Goal: Task Accomplishment & Management: Complete application form

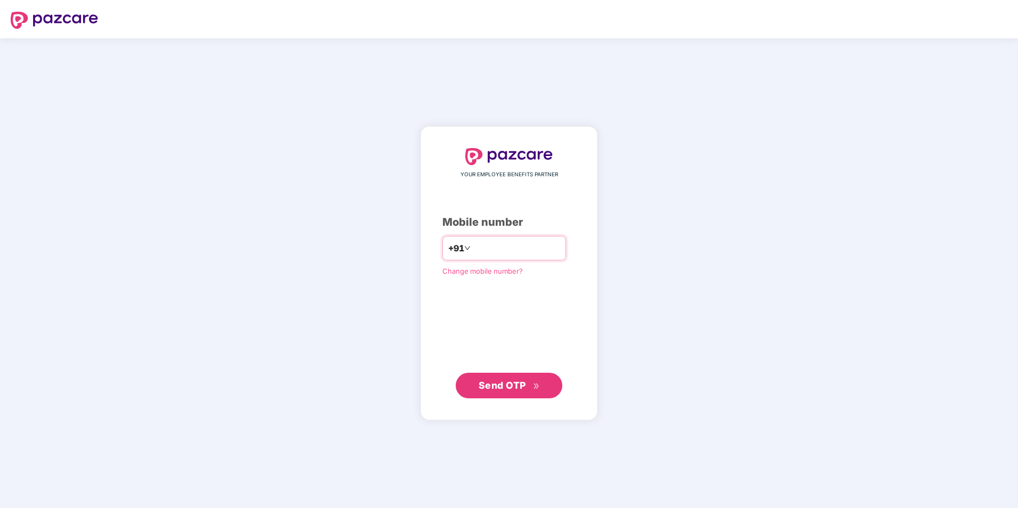
drag, startPoint x: 0, startPoint y: 0, endPoint x: 482, endPoint y: 244, distance: 539.9
click at [482, 244] on input "number" at bounding box center [516, 248] width 87 height 17
click at [507, 387] on span "Send OTP" at bounding box center [501, 385] width 47 height 11
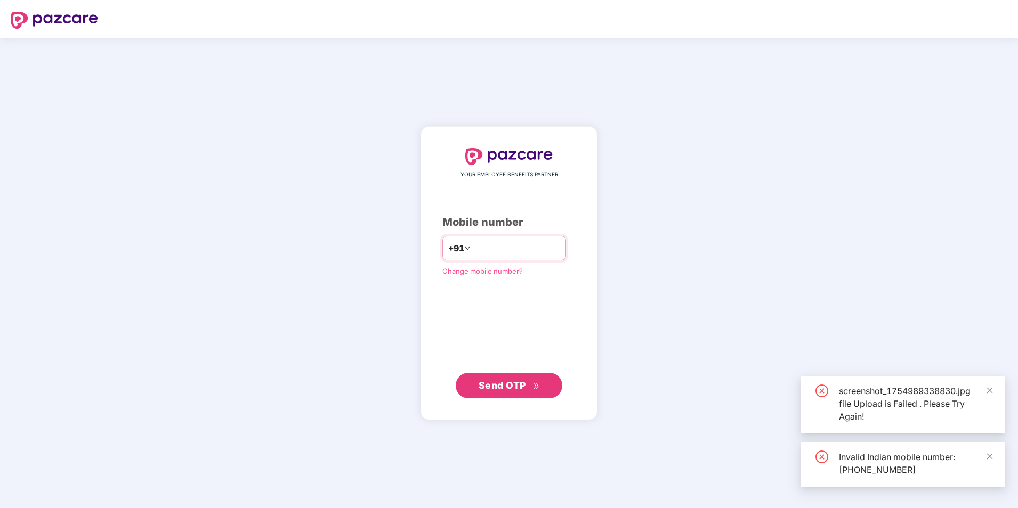
click at [473, 250] on input "**********" at bounding box center [516, 248] width 87 height 17
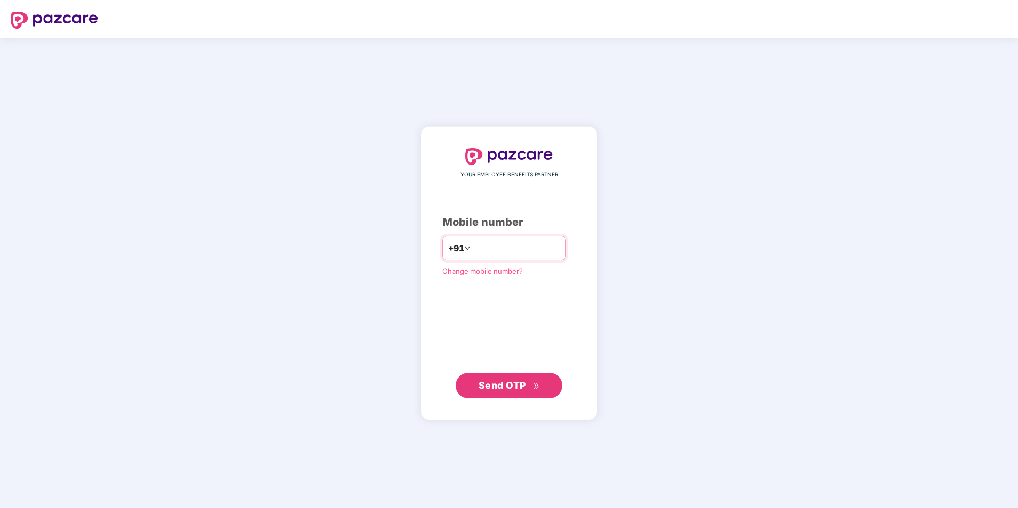
type input "**********"
click at [498, 383] on span "Send OTP" at bounding box center [501, 385] width 47 height 11
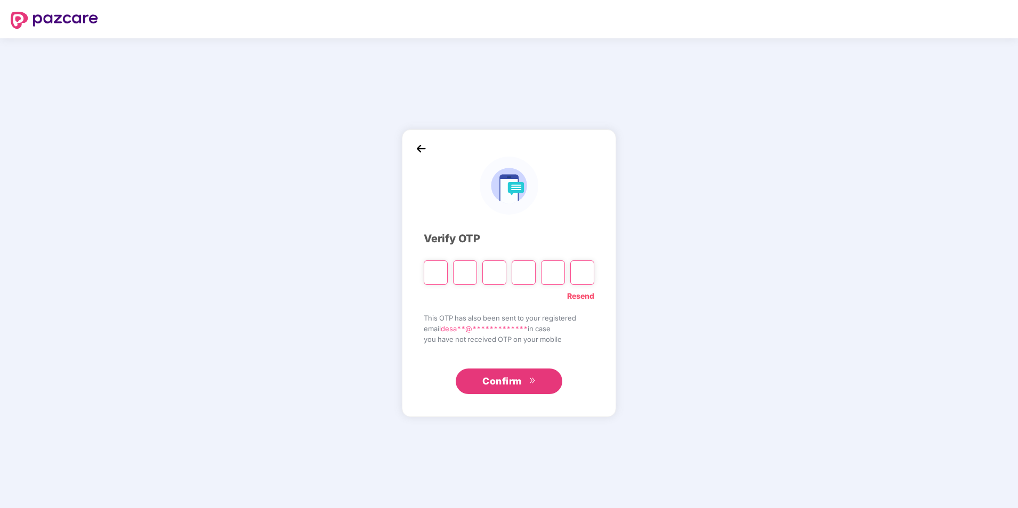
type input "*"
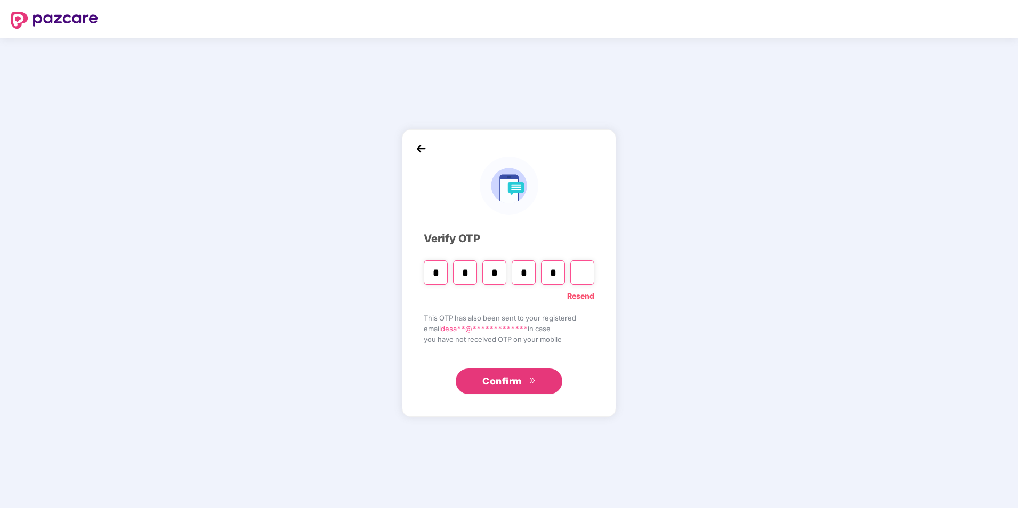
type input "*"
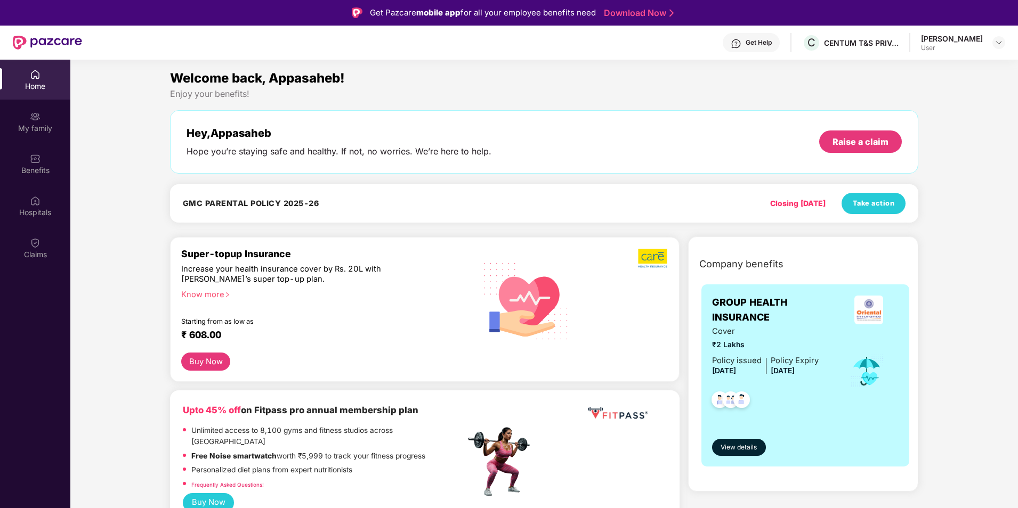
click at [243, 200] on h4 "GMC PARENTAL POLICY 2025-26" at bounding box center [251, 203] width 136 height 11
drag, startPoint x: 188, startPoint y: 204, endPoint x: 323, endPoint y: 205, distance: 135.9
click at [323, 205] on div "GMC PARENTAL POLICY 2025-26" at bounding box center [256, 203] width 147 height 11
drag, startPoint x: 323, startPoint y: 205, endPoint x: 337, endPoint y: 210, distance: 15.0
click at [337, 210] on div "GMC PARENTAL POLICY 2025-26 Closing [DATE] Take action" at bounding box center [544, 203] width 722 height 21
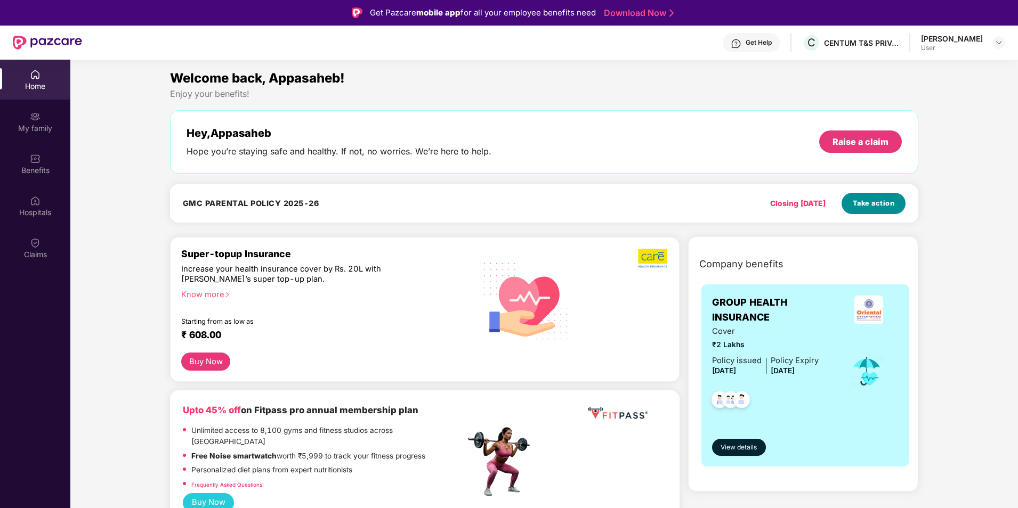
click at [871, 209] on button "Take action" at bounding box center [873, 203] width 64 height 21
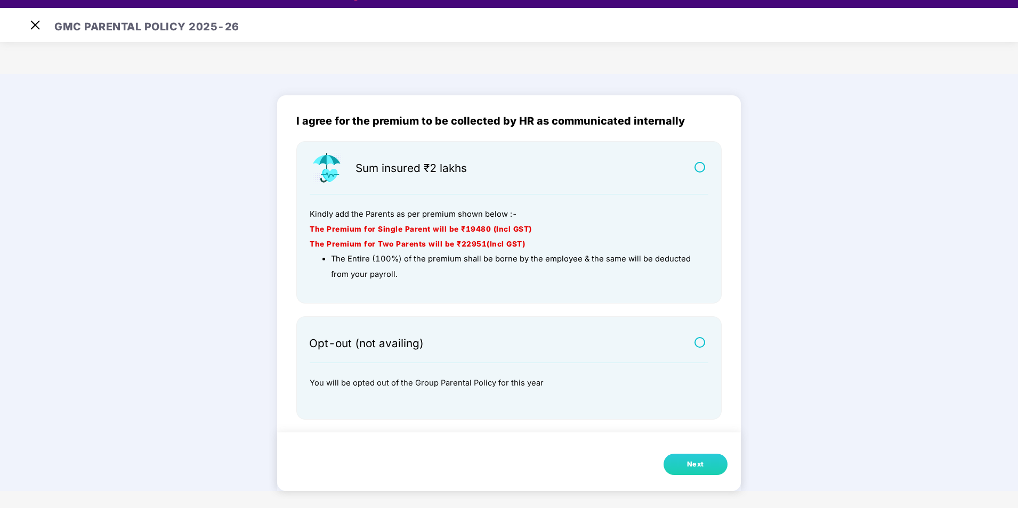
scroll to position [26, 0]
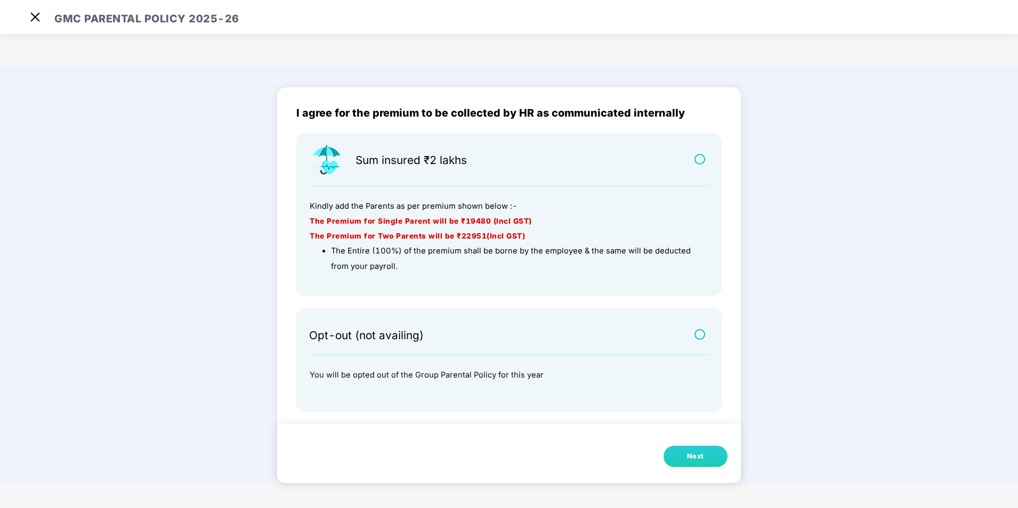
click at [696, 460] on div "Next" at bounding box center [695, 456] width 17 height 11
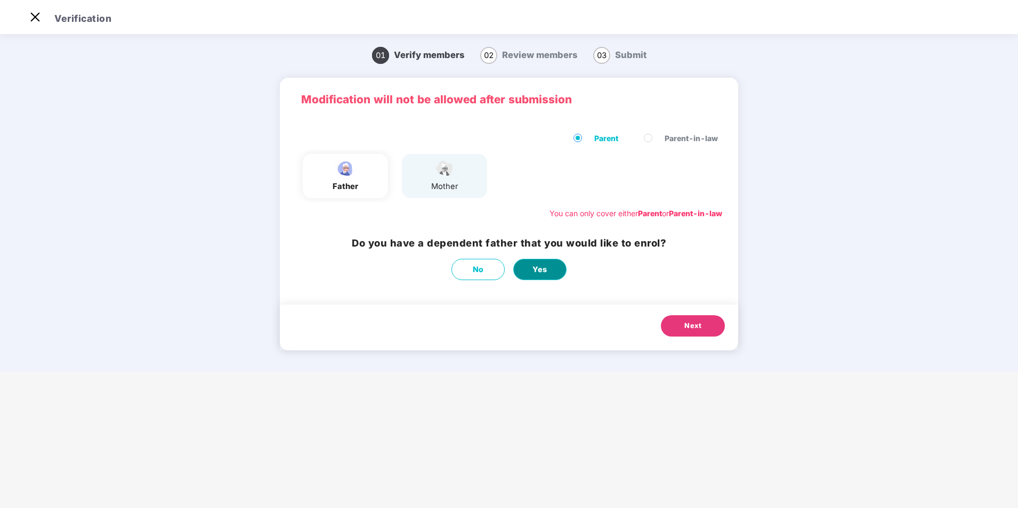
click at [548, 270] on button "Yes" at bounding box center [539, 269] width 53 height 21
select select "****"
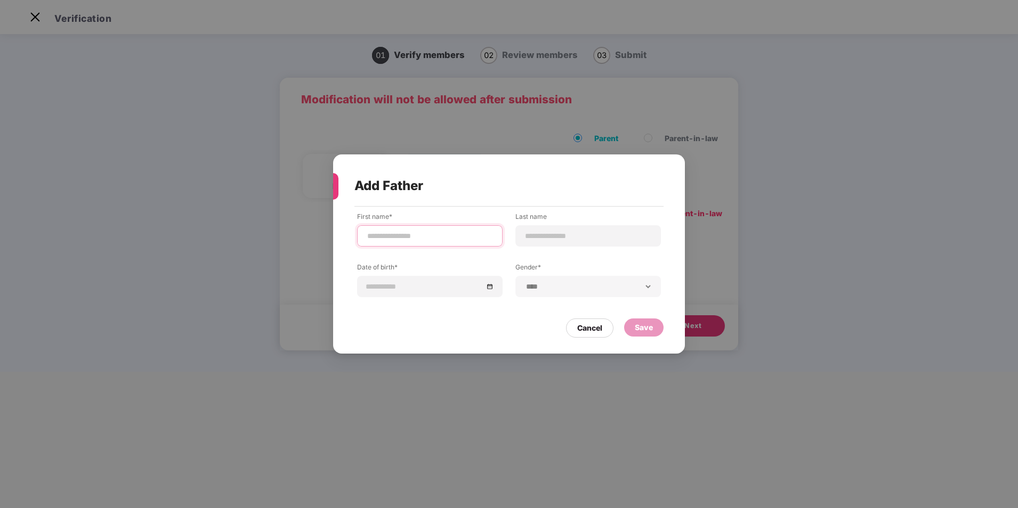
click at [426, 241] on input at bounding box center [429, 236] width 127 height 11
click at [442, 241] on input "**********" at bounding box center [429, 236] width 127 height 11
click at [444, 240] on input "**********" at bounding box center [429, 236] width 127 height 11
click at [559, 243] on div at bounding box center [587, 235] width 145 height 21
click at [465, 235] on input "**********" at bounding box center [429, 236] width 127 height 11
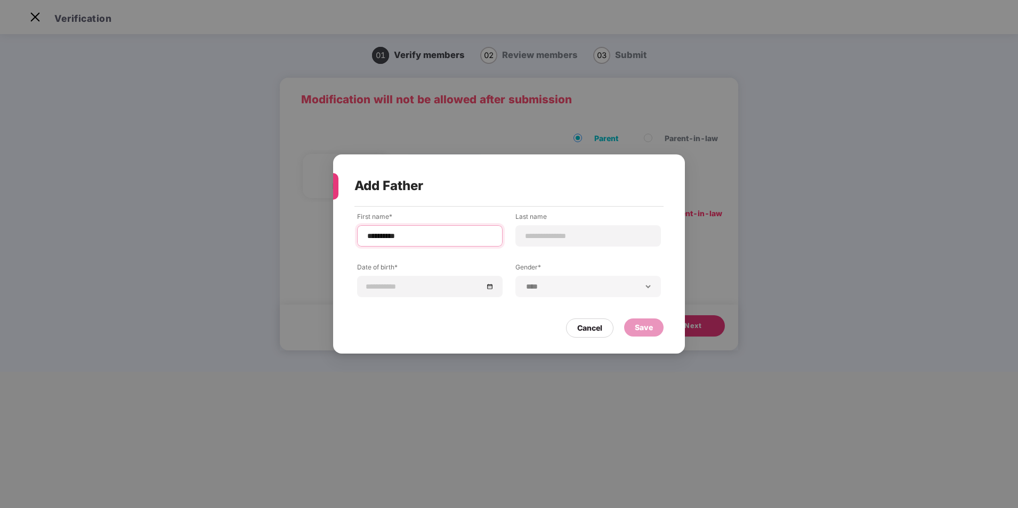
type input "**********"
type input "*****"
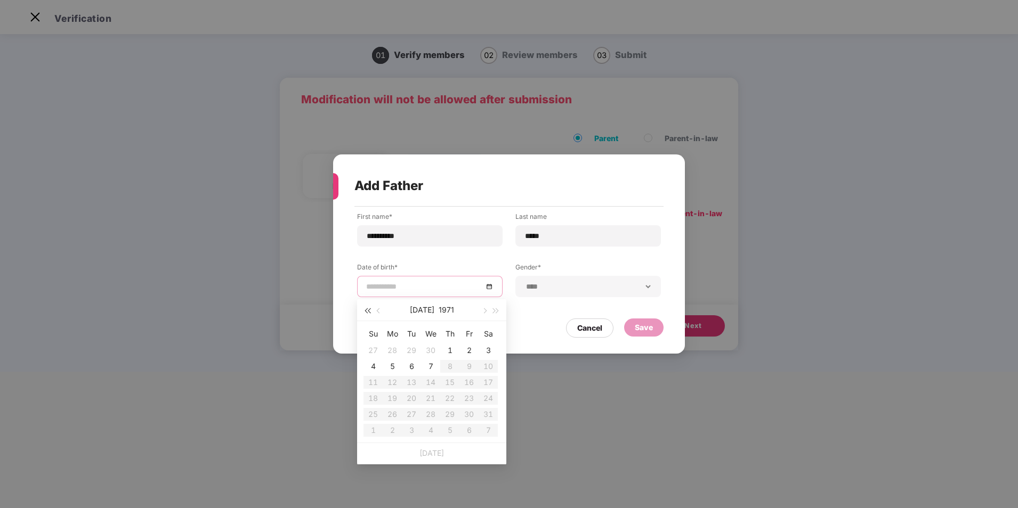
click at [369, 311] on span "button" at bounding box center [366, 310] width 5 height 5
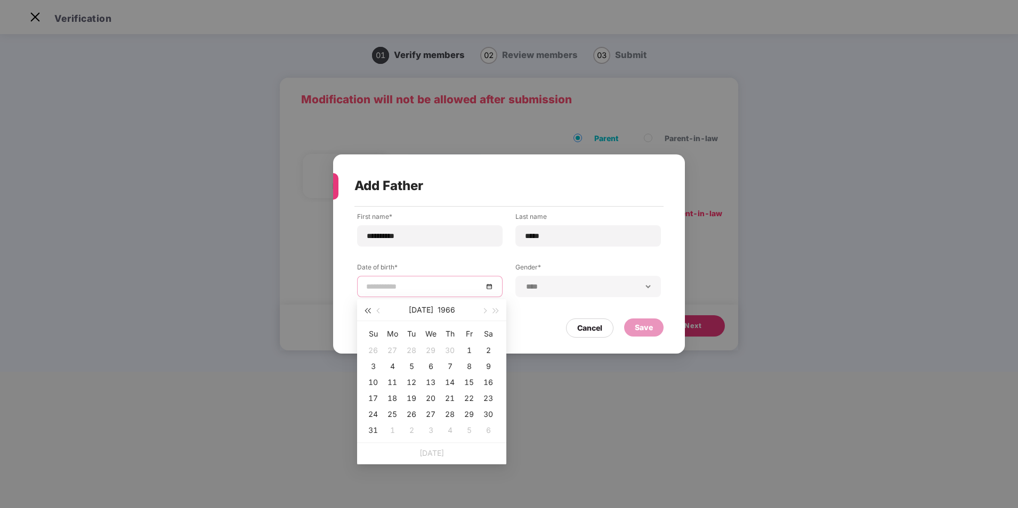
click at [369, 311] on span "button" at bounding box center [366, 310] width 5 height 5
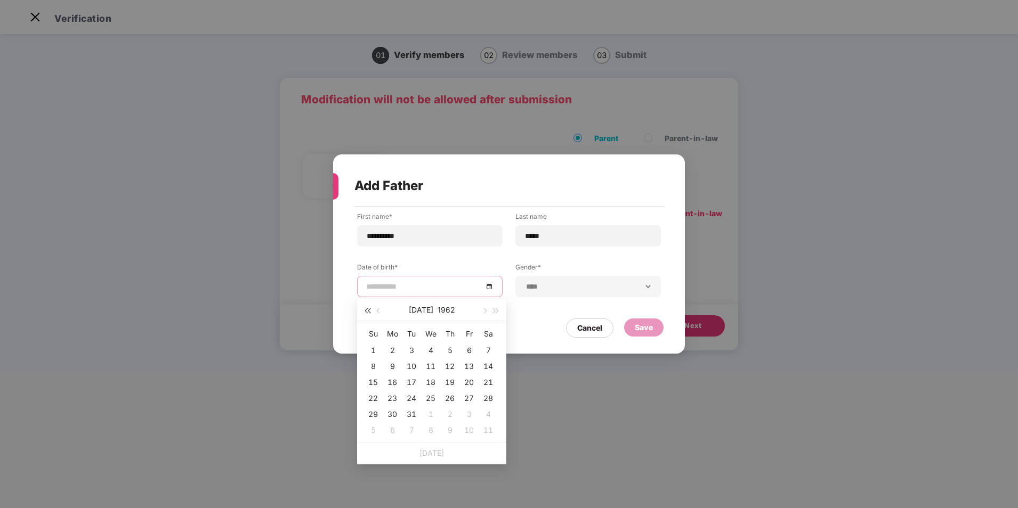
click at [369, 311] on span "button" at bounding box center [366, 310] width 5 height 5
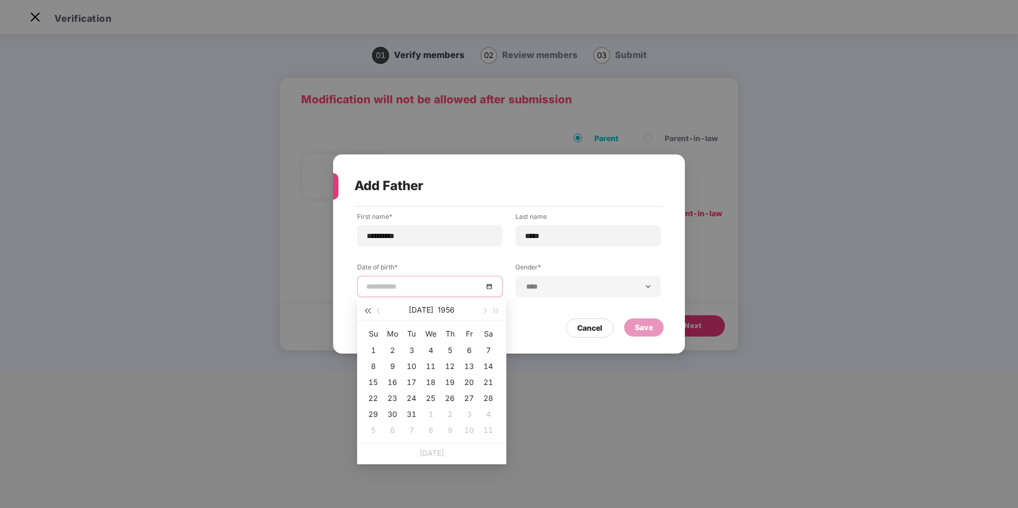
click at [369, 311] on span "button" at bounding box center [366, 310] width 5 height 5
type input "**********"
click at [379, 313] on span "button" at bounding box center [379, 310] width 5 height 5
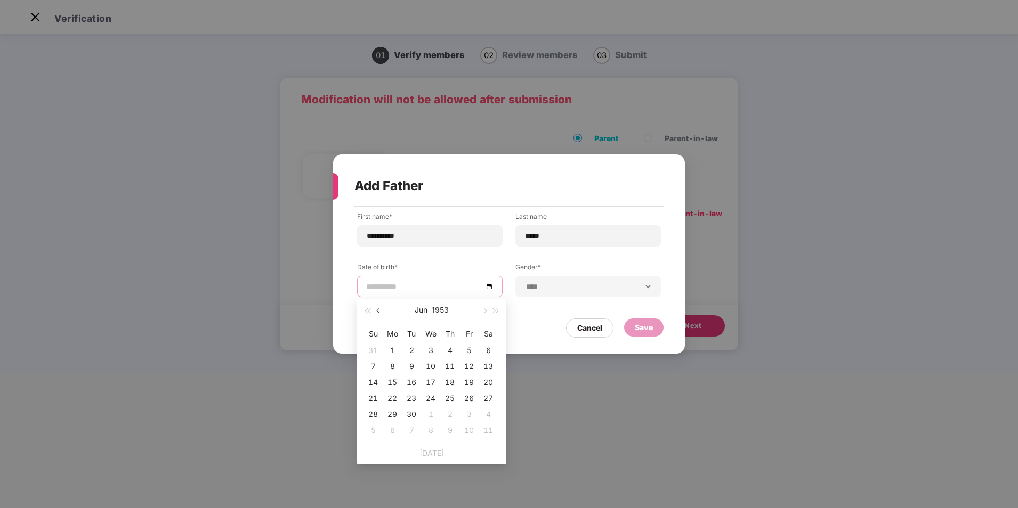
click at [379, 313] on span "button" at bounding box center [379, 310] width 5 height 5
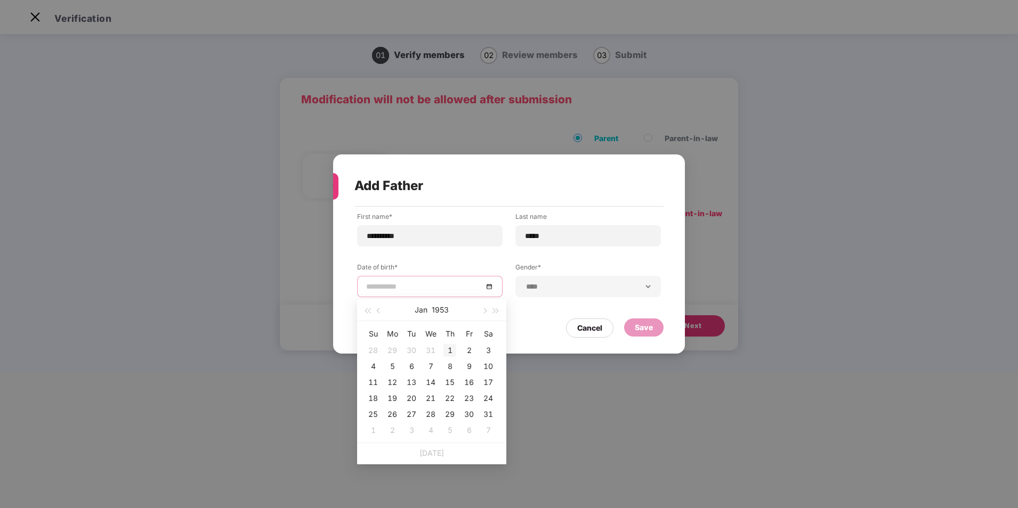
type input "**********"
click at [451, 348] on div "1" at bounding box center [449, 350] width 13 height 13
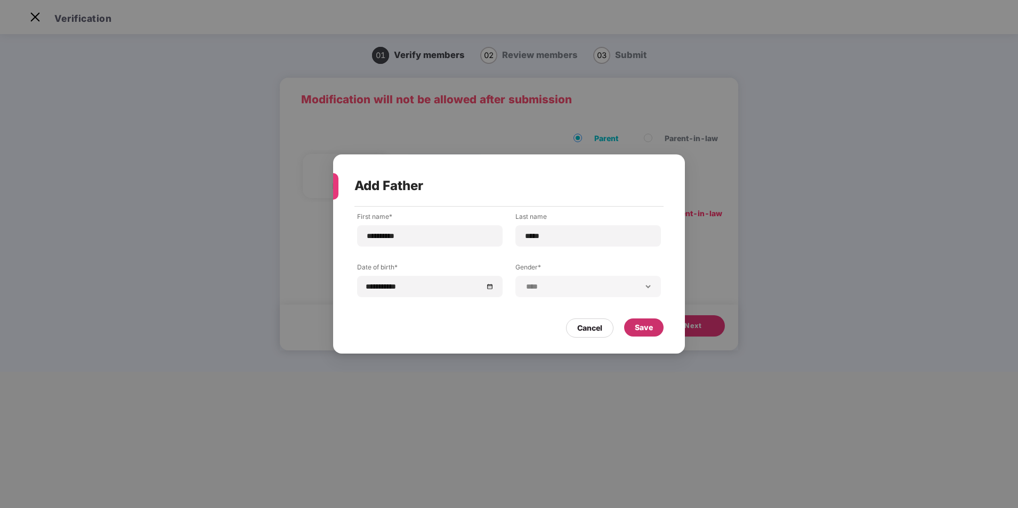
click at [643, 329] on div "Save" at bounding box center [644, 328] width 18 height 12
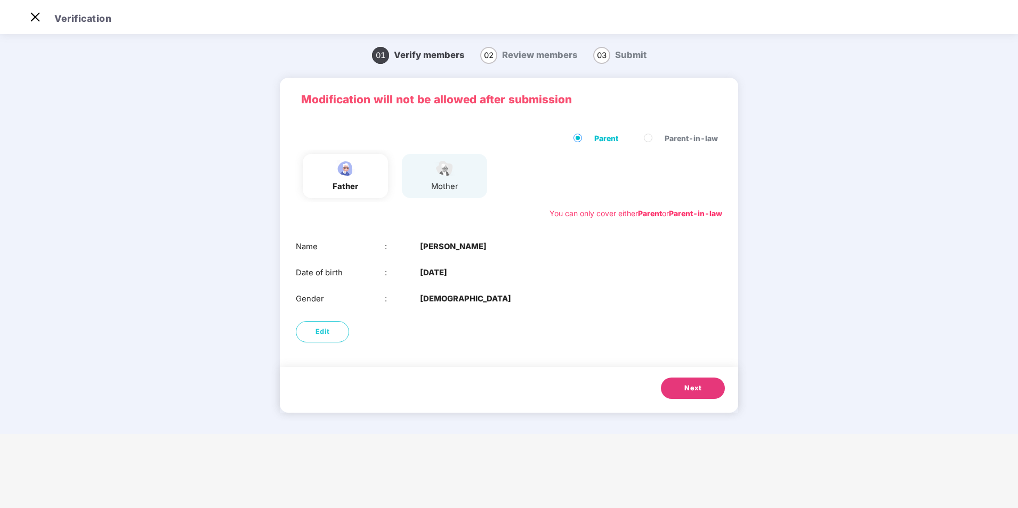
click at [643, 329] on div "Edit" at bounding box center [509, 332] width 458 height 32
click at [449, 181] on div "mother" at bounding box center [444, 187] width 27 height 12
click at [436, 181] on div "mother" at bounding box center [444, 187] width 27 height 12
click at [691, 390] on span "Next" at bounding box center [692, 388] width 17 height 11
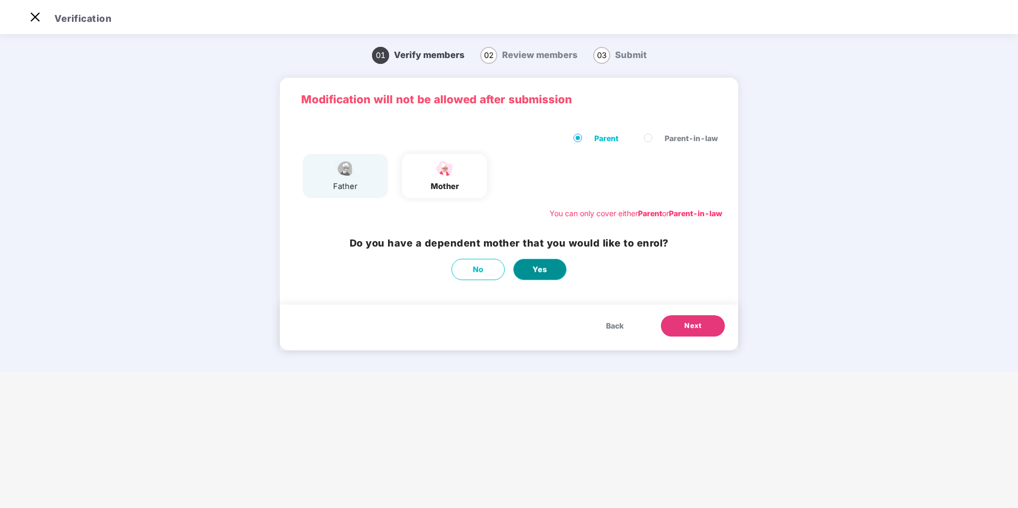
click at [527, 269] on button "Yes" at bounding box center [539, 269] width 53 height 21
select select "******"
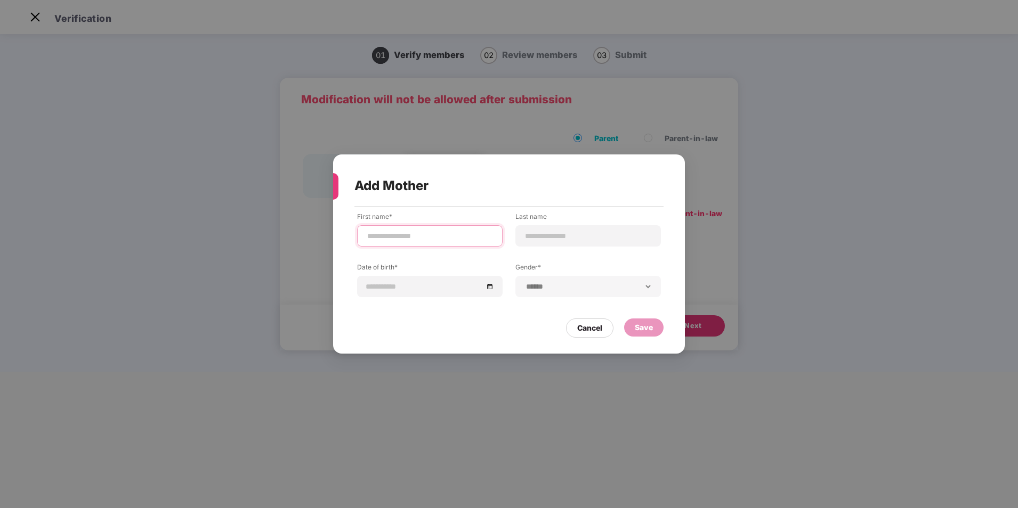
click at [406, 240] on input at bounding box center [429, 236] width 127 height 11
type input "********"
type input "*****"
click at [469, 291] on input at bounding box center [424, 287] width 117 height 12
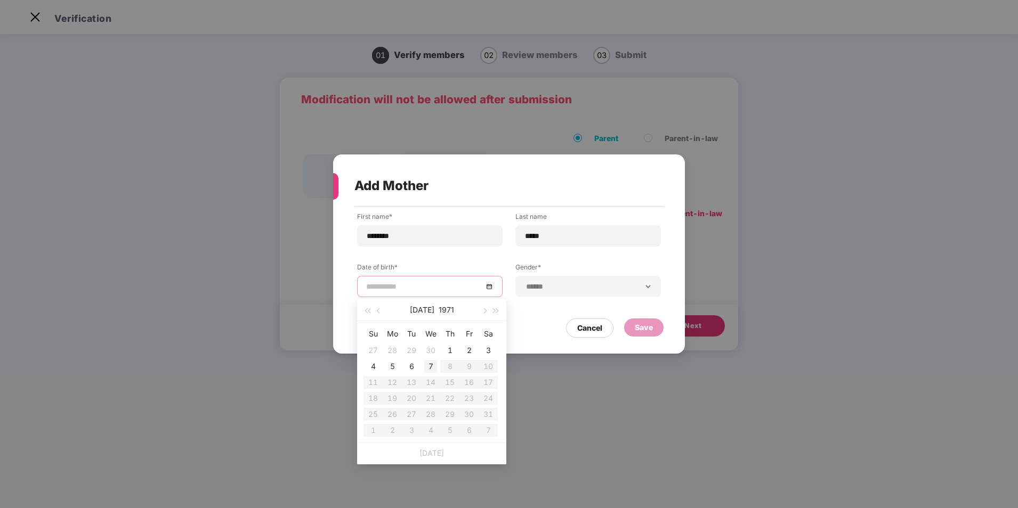
click at [427, 367] on div "7" at bounding box center [430, 366] width 13 height 13
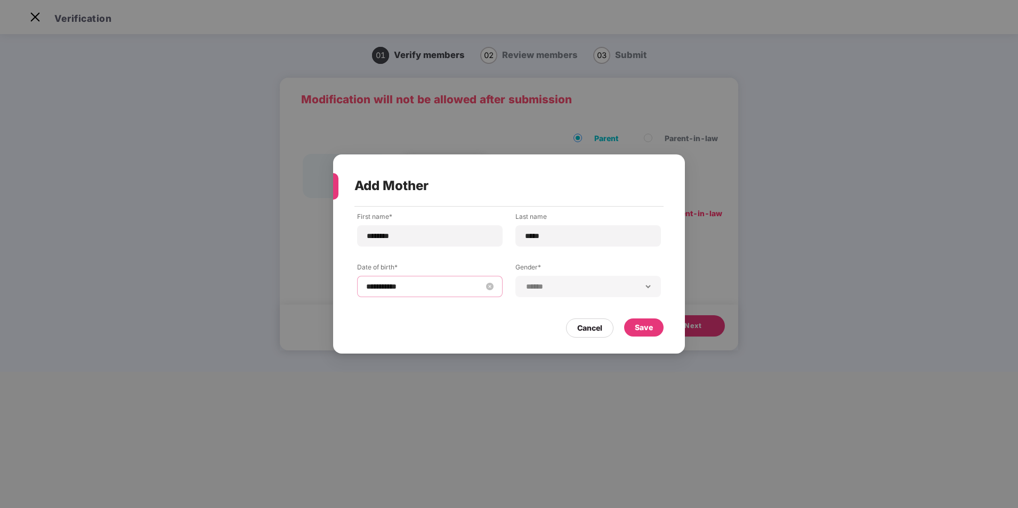
click at [405, 289] on input "**********" at bounding box center [424, 287] width 117 height 12
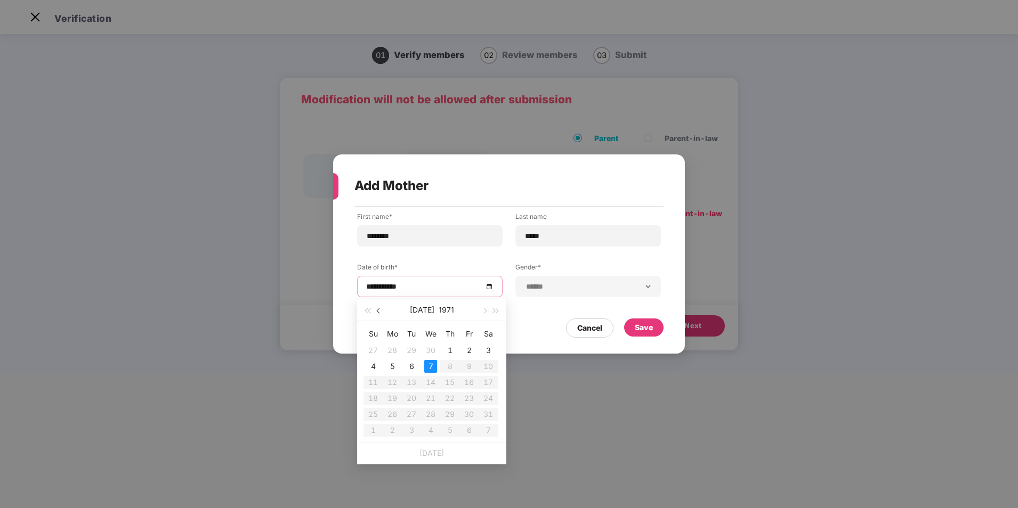
click at [376, 310] on button "button" at bounding box center [379, 309] width 12 height 21
click at [363, 310] on button "button" at bounding box center [367, 309] width 12 height 21
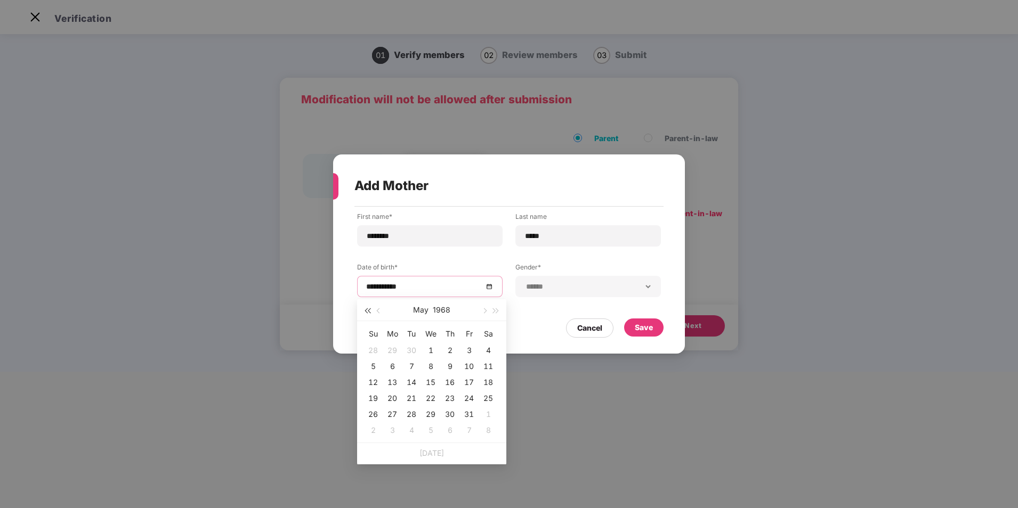
click at [363, 310] on button "button" at bounding box center [367, 309] width 12 height 21
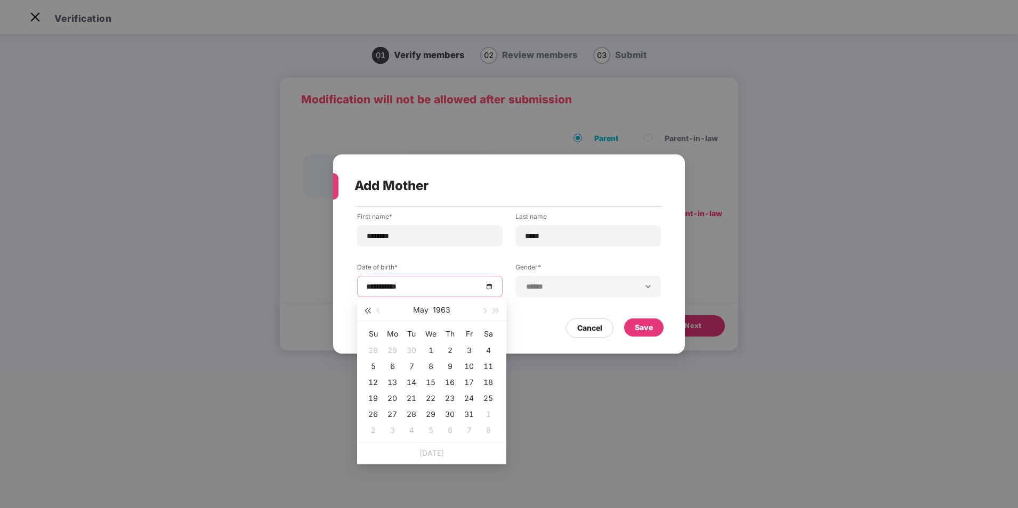
click at [363, 310] on button "button" at bounding box center [367, 309] width 12 height 21
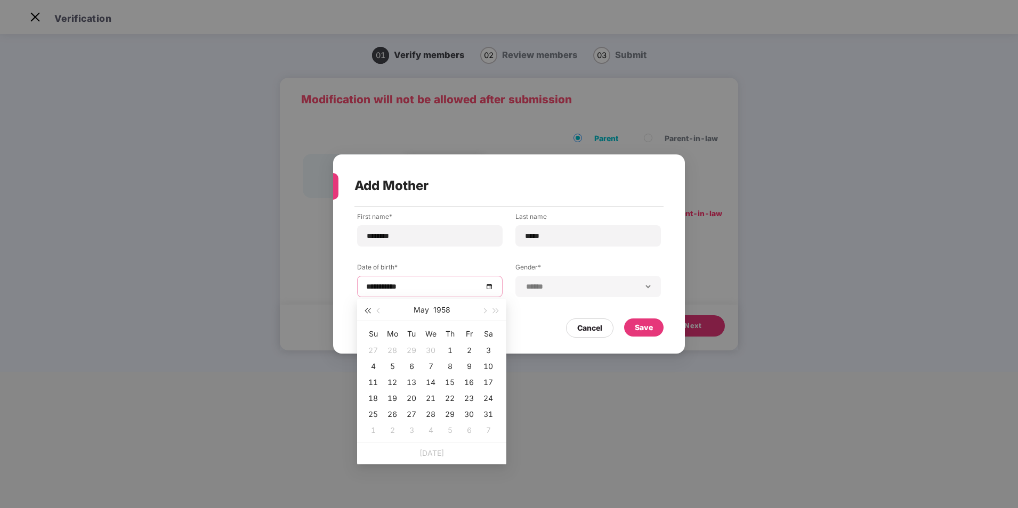
click at [363, 310] on button "button" at bounding box center [367, 309] width 12 height 21
click at [484, 311] on span "button" at bounding box center [483, 310] width 5 height 5
click at [494, 312] on span "button" at bounding box center [495, 310] width 5 height 5
click at [379, 312] on span "button" at bounding box center [379, 310] width 5 height 5
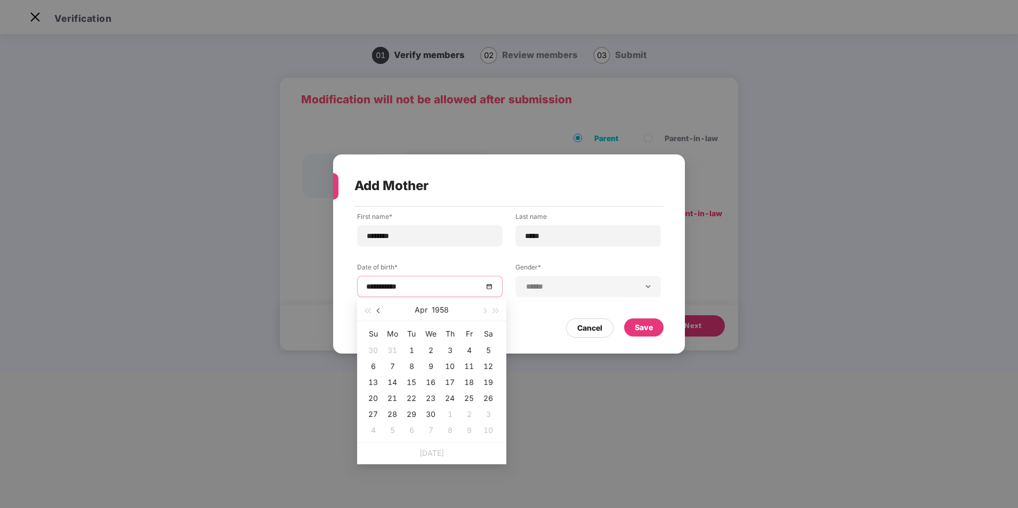
click at [379, 312] on span "button" at bounding box center [379, 310] width 5 height 5
type input "**********"
click at [432, 348] on div "1" at bounding box center [430, 350] width 13 height 13
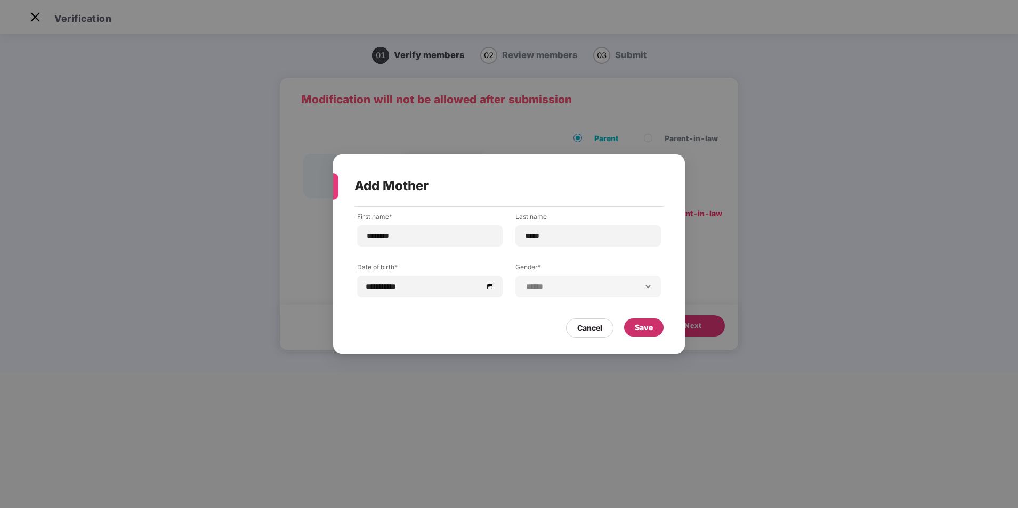
click at [638, 327] on div "Save" at bounding box center [644, 328] width 18 height 12
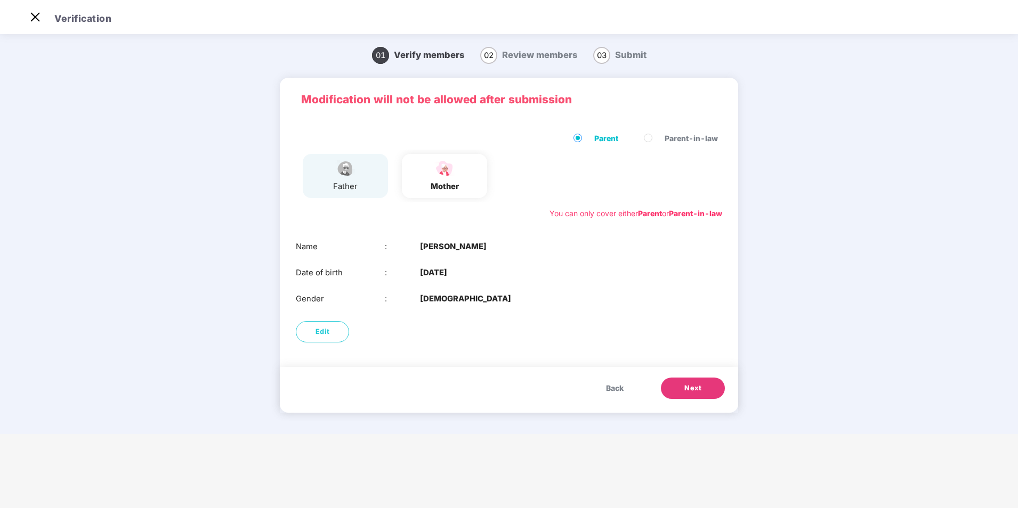
click at [689, 390] on span "Next" at bounding box center [692, 388] width 17 height 11
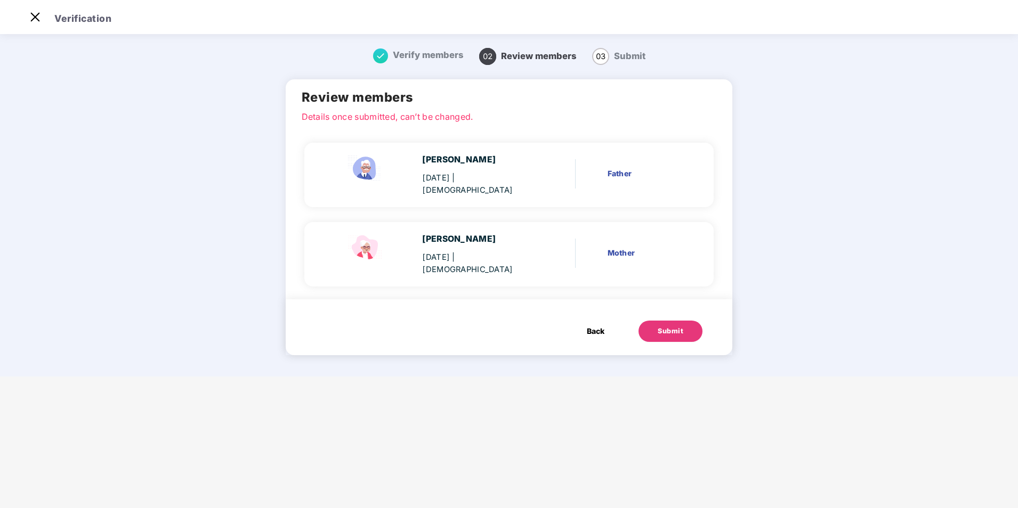
click at [667, 326] on div "Submit" at bounding box center [670, 331] width 26 height 11
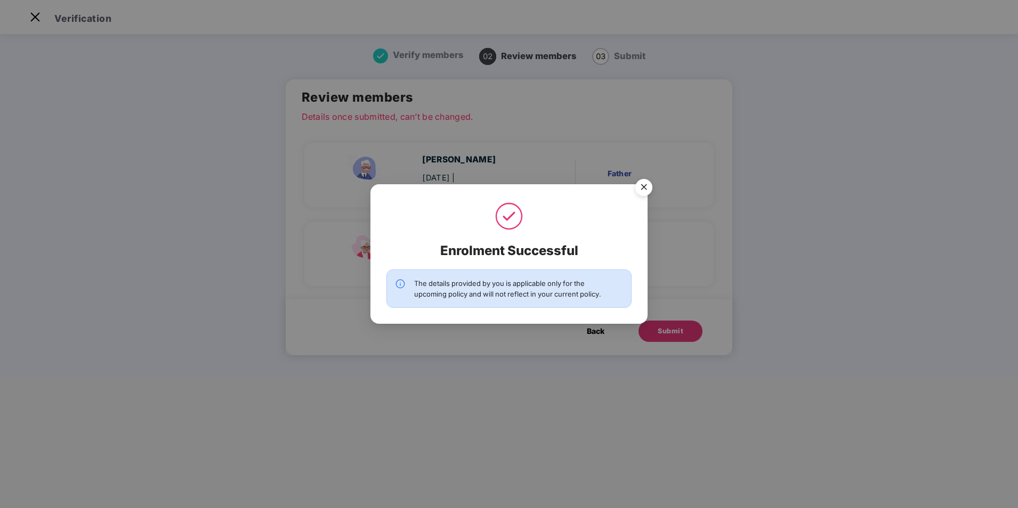
click at [641, 190] on img "Close" at bounding box center [644, 189] width 30 height 30
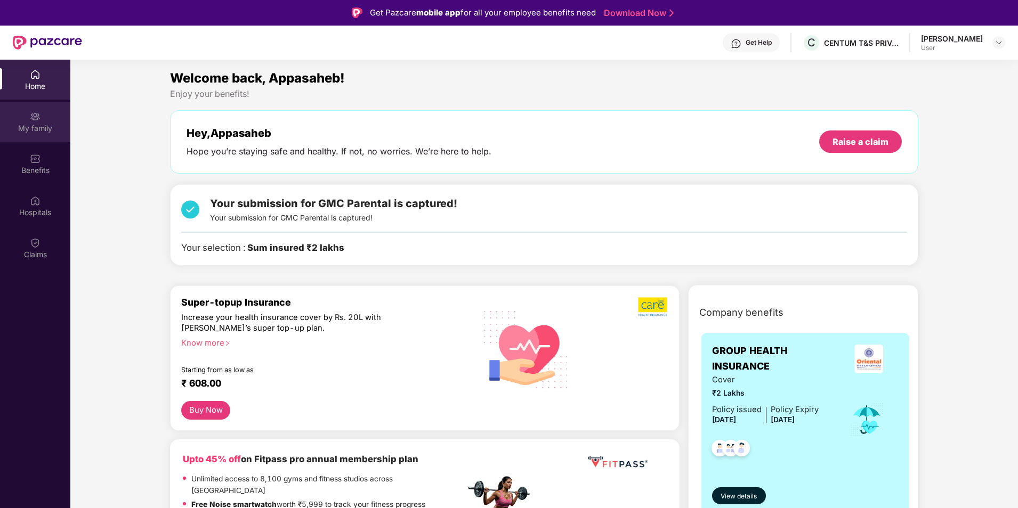
click at [27, 126] on div "My family" at bounding box center [35, 128] width 70 height 11
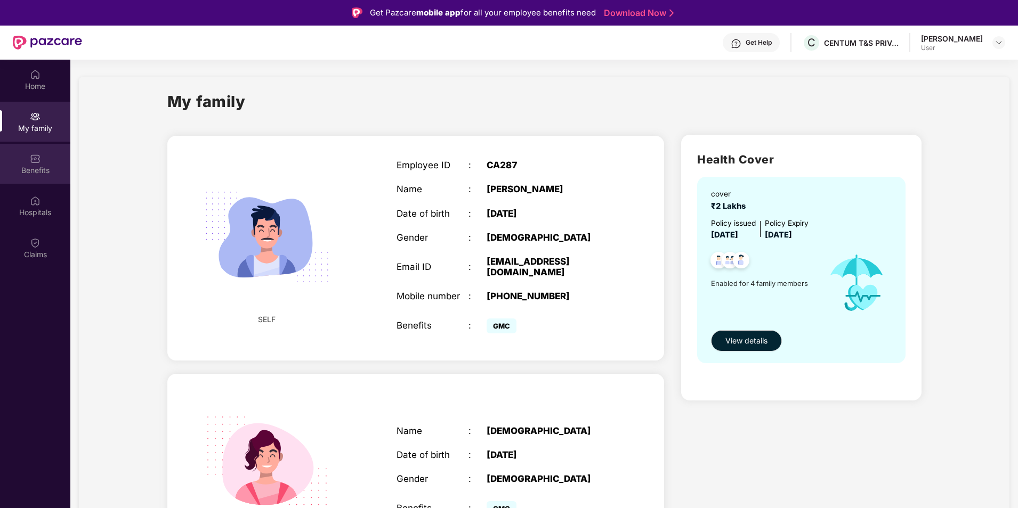
click at [53, 167] on div "Benefits" at bounding box center [35, 170] width 70 height 11
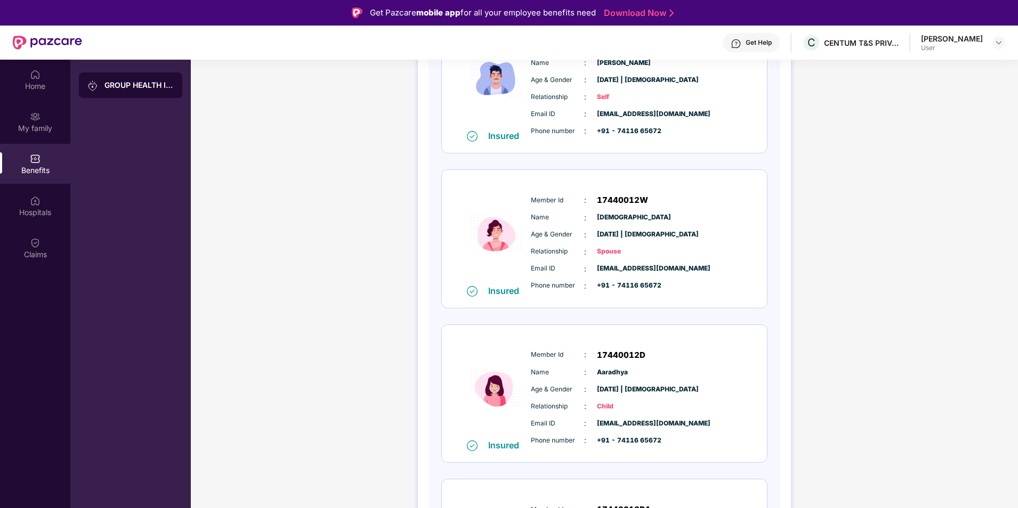
scroll to position [54, 0]
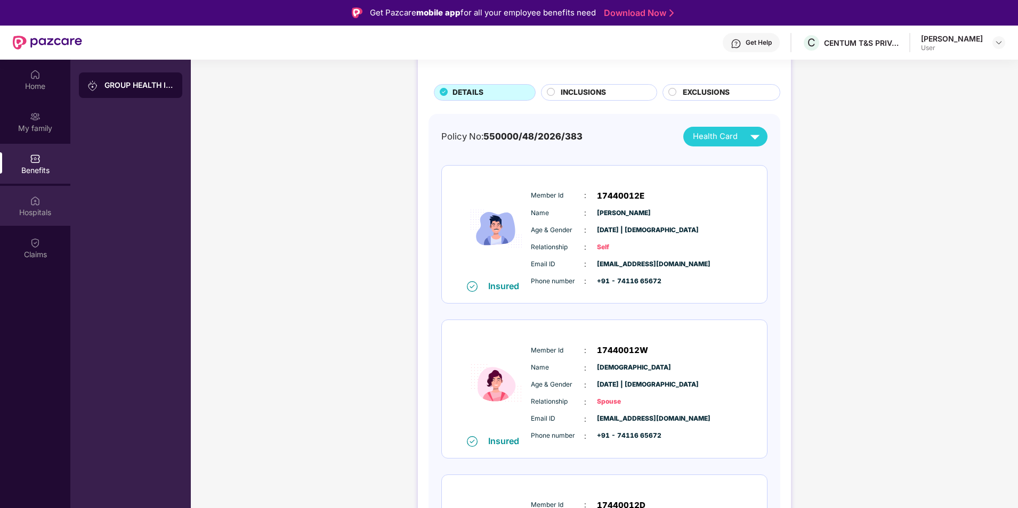
click at [44, 206] on div "Hospitals" at bounding box center [35, 206] width 70 height 40
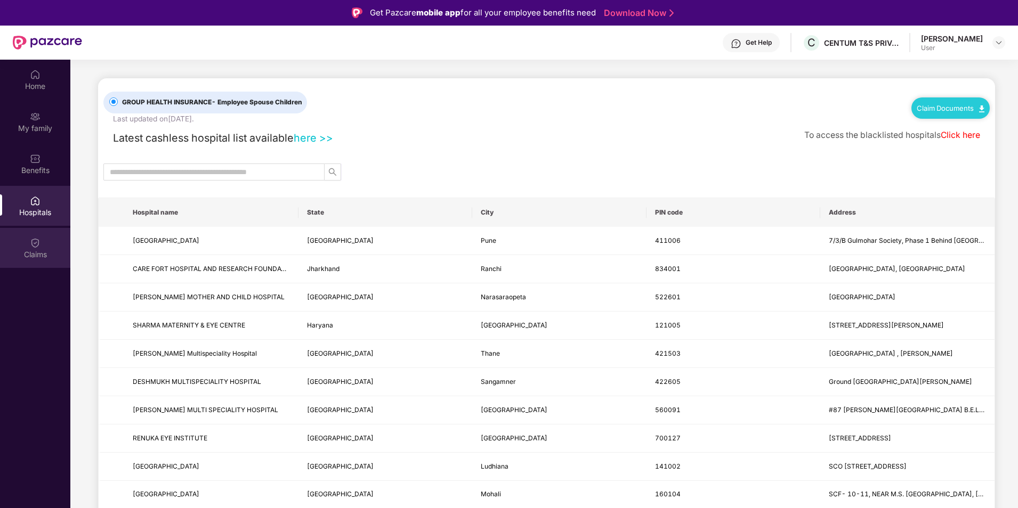
click at [39, 256] on div "Claims" at bounding box center [35, 254] width 70 height 11
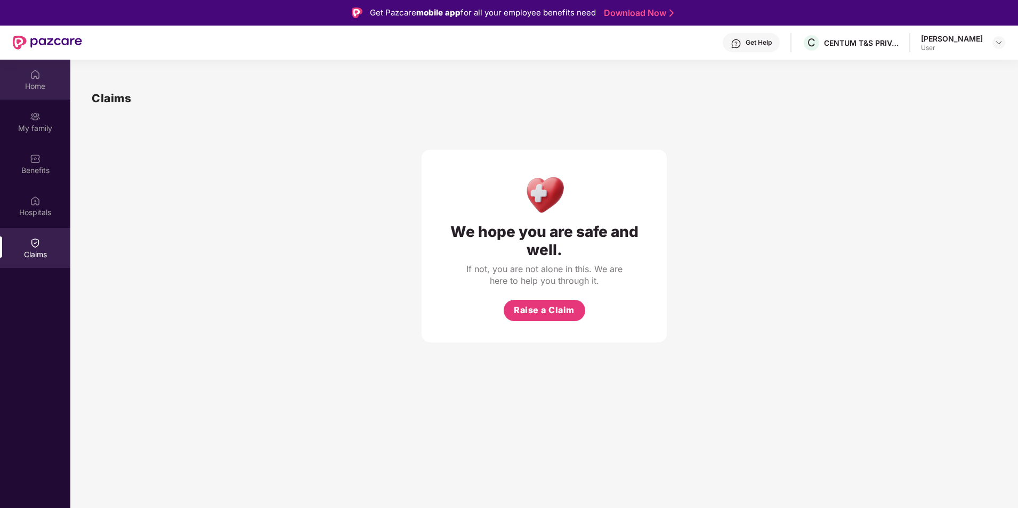
click at [39, 90] on div "Home" at bounding box center [35, 86] width 70 height 11
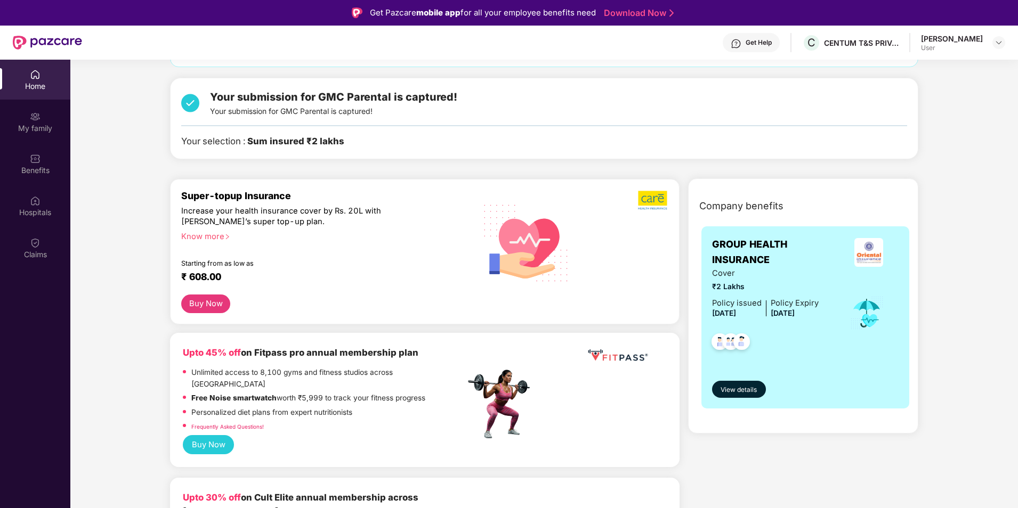
scroll to position [160, 0]
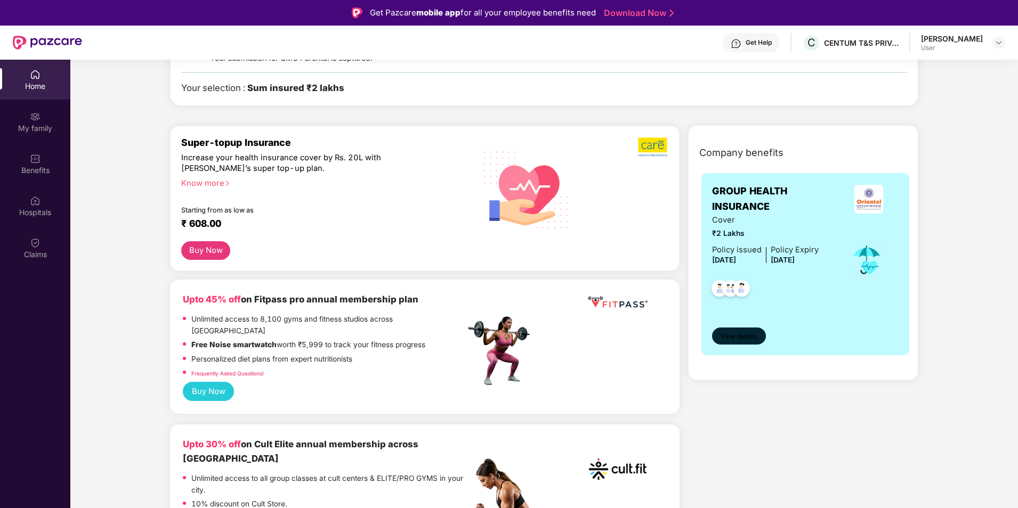
click at [738, 334] on span "View details" at bounding box center [738, 337] width 36 height 10
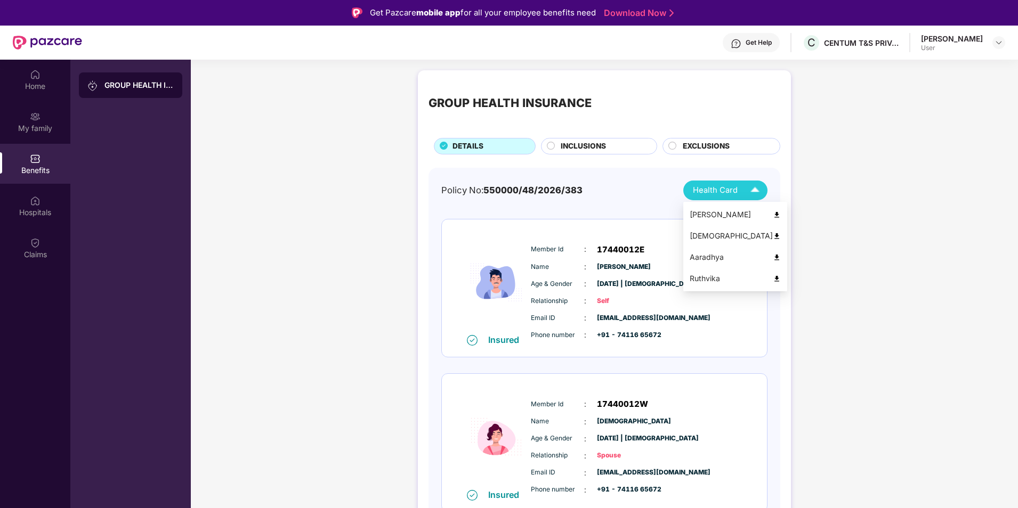
click at [754, 195] on img at bounding box center [754, 190] width 19 height 19
click at [842, 115] on div "GROUP HEALTH INSURANCE DETAILS INCLUSIONS EXCLUSIONS Policy No: 550000/48/2026/…" at bounding box center [604, 476] width 827 height 823
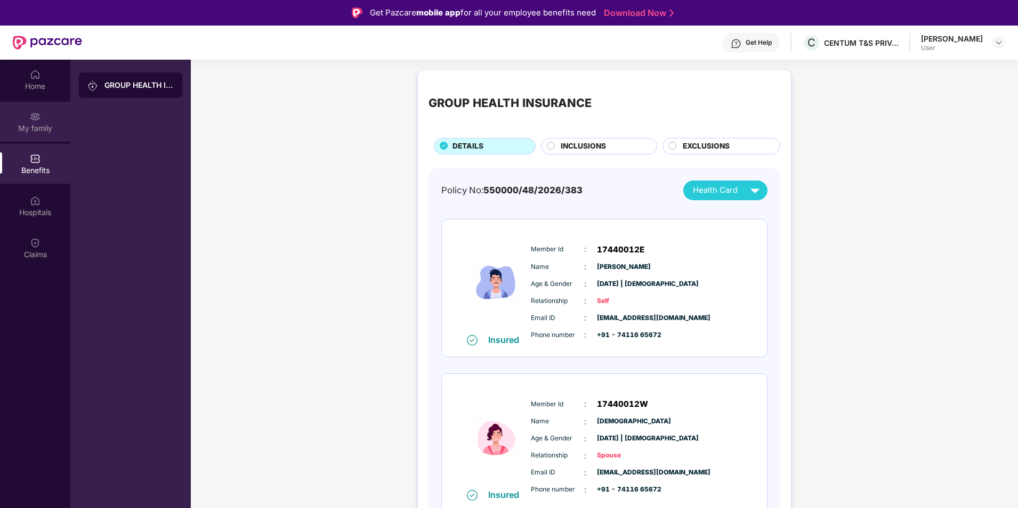
click at [38, 115] on img at bounding box center [35, 116] width 11 height 11
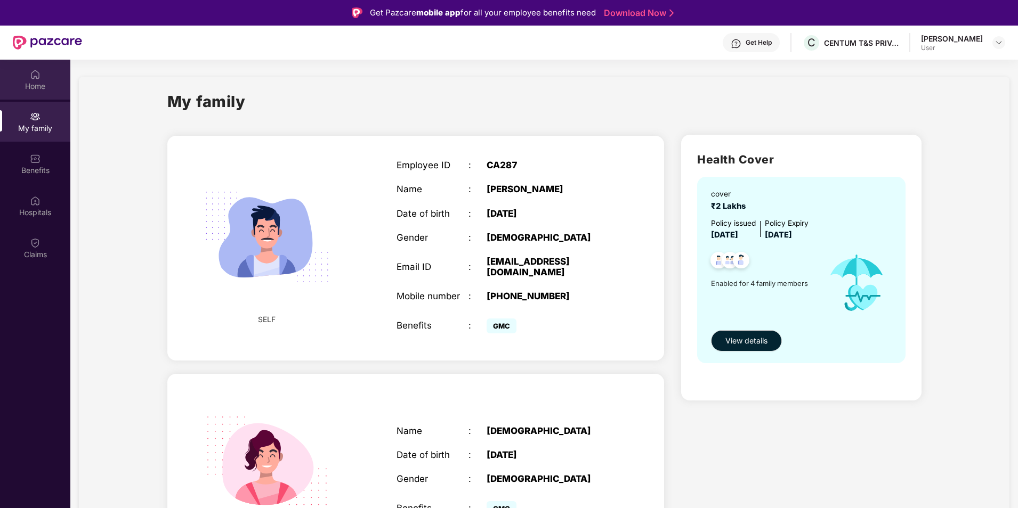
click at [43, 93] on div "Home" at bounding box center [35, 80] width 70 height 40
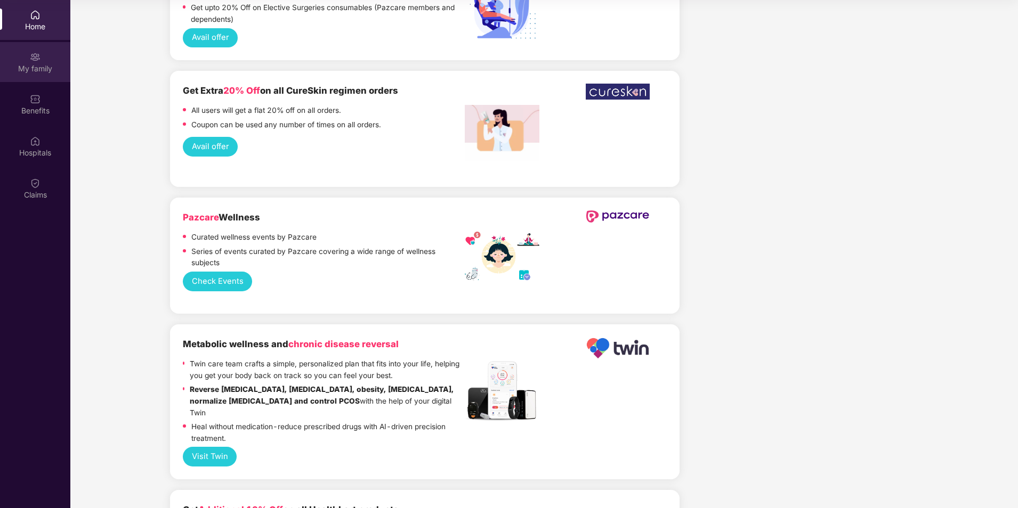
scroll to position [1704, 0]
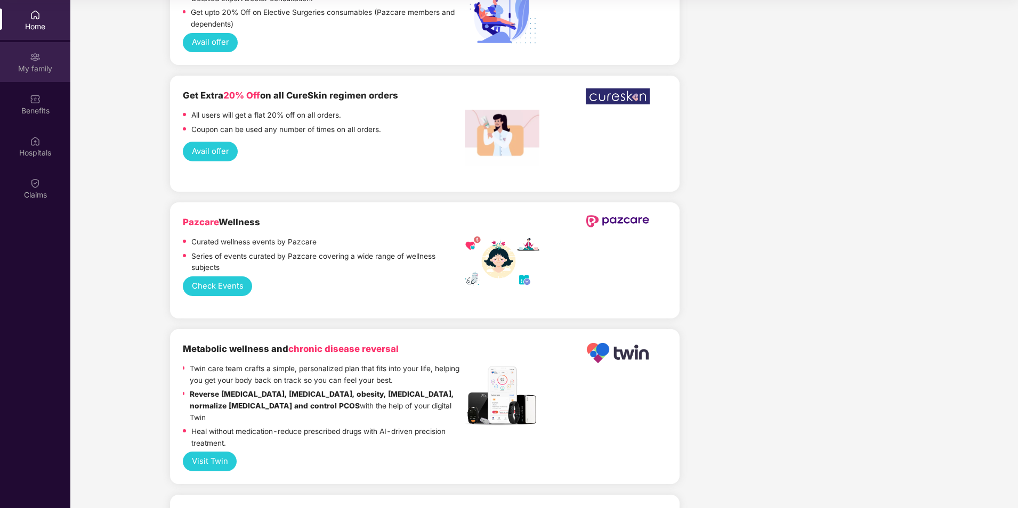
click at [34, 59] on img at bounding box center [35, 57] width 11 height 11
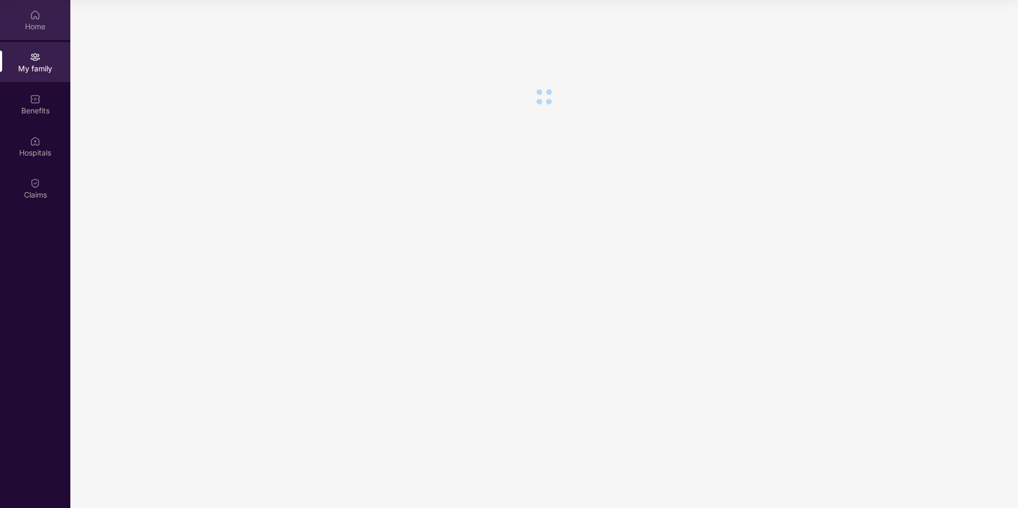
click at [32, 21] on div "Home" at bounding box center [35, 26] width 70 height 11
